Goal: Find specific page/section: Find specific page/section

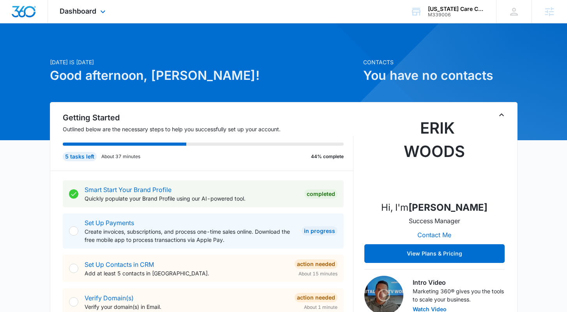
click at [97, 16] on div "Dashboard Apps Reputation Websites Forms CRM Email Social Content Ads Intellige…" at bounding box center [83, 11] width 71 height 23
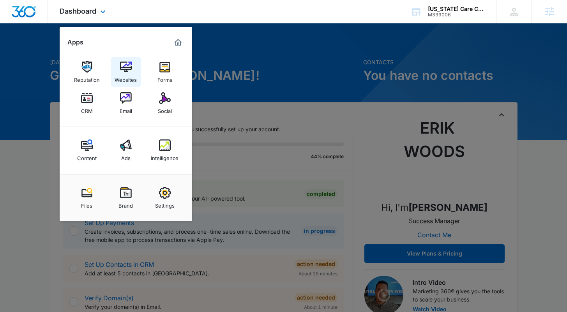
click at [124, 77] on div "Websites" at bounding box center [126, 78] width 22 height 10
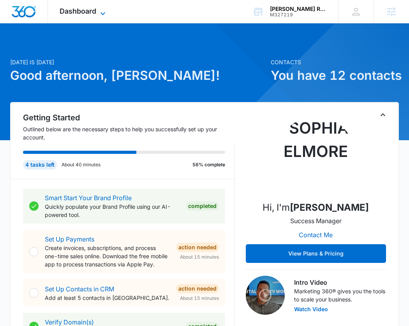
click at [102, 10] on icon at bounding box center [102, 13] width 9 height 9
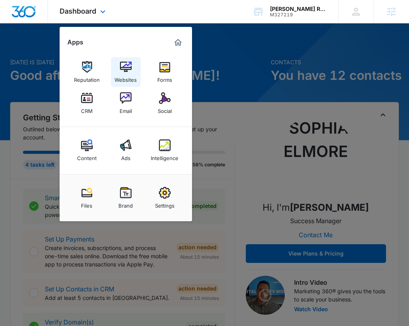
click at [125, 70] on img at bounding box center [126, 67] width 12 height 12
